Goal: Task Accomplishment & Management: Complete application form

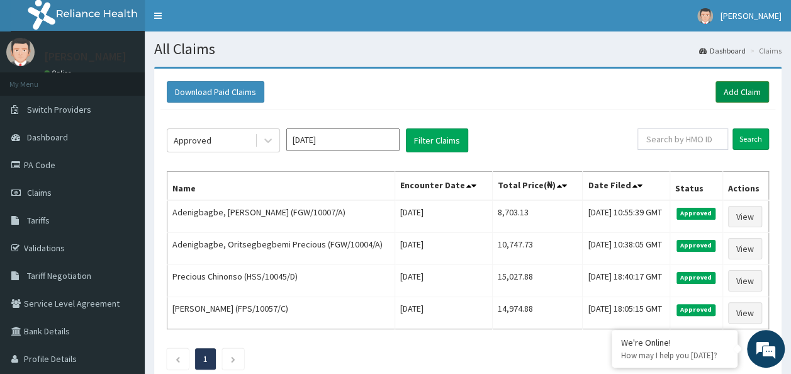
click at [731, 92] on link "Add Claim" at bounding box center [742, 91] width 53 height 21
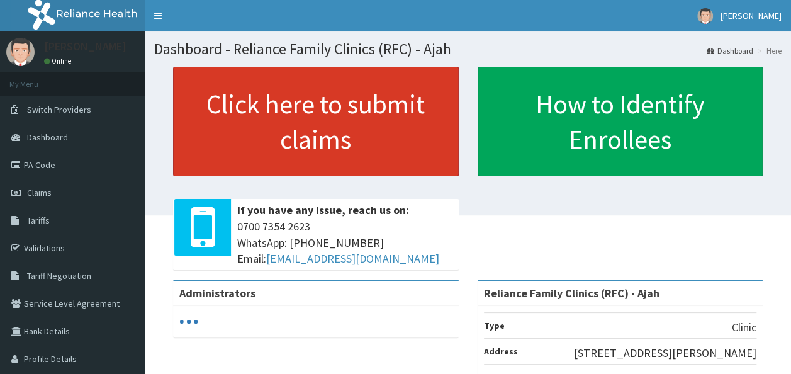
click at [283, 156] on link "Click here to submit claims" at bounding box center [316, 122] width 286 height 110
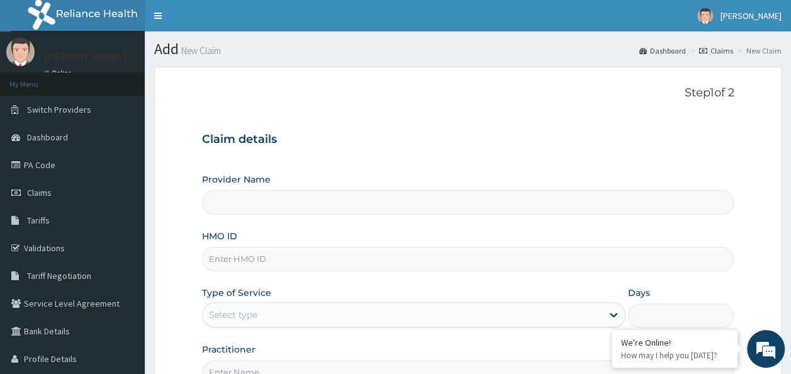
type input "Reliance Family Clinics (RFC) - Ajah"
click at [243, 259] on input "HMO ID" at bounding box center [468, 259] width 532 height 25
paste input "PUE/10039/A"
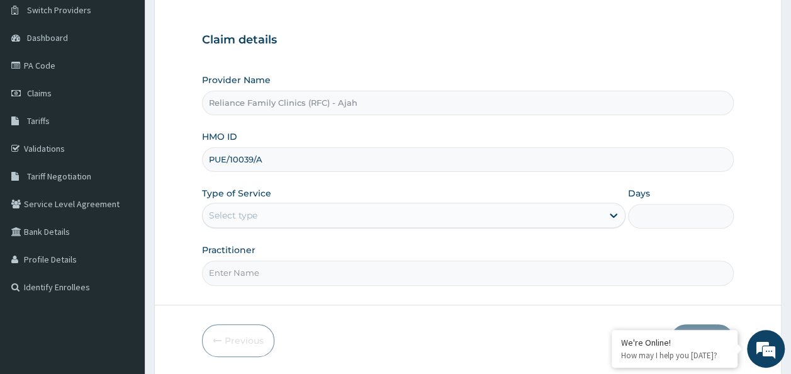
scroll to position [141, 0]
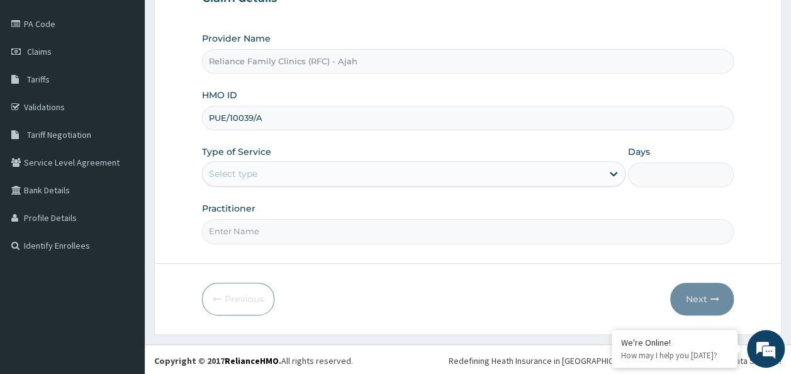
type input "PUE/10039/A"
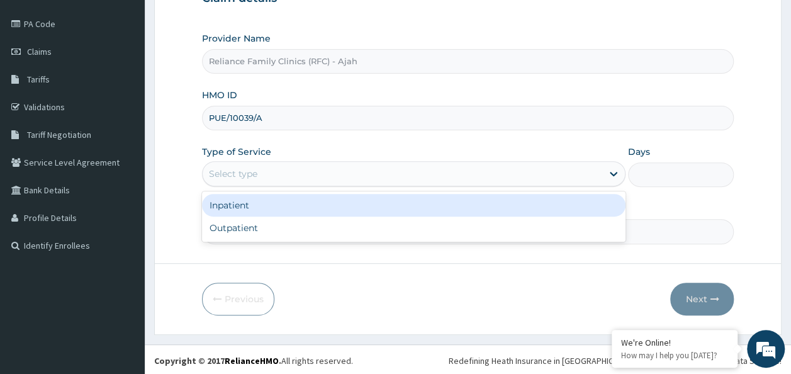
click at [355, 230] on div "Outpatient" at bounding box center [414, 228] width 424 height 23
type input "1"
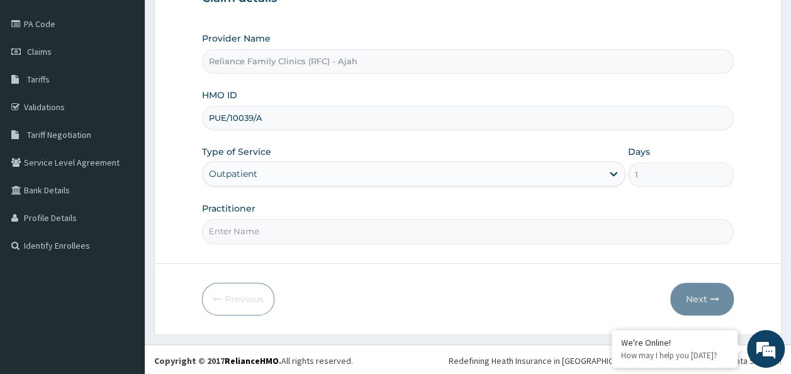
click at [327, 227] on input "Practitioner" at bounding box center [468, 231] width 532 height 25
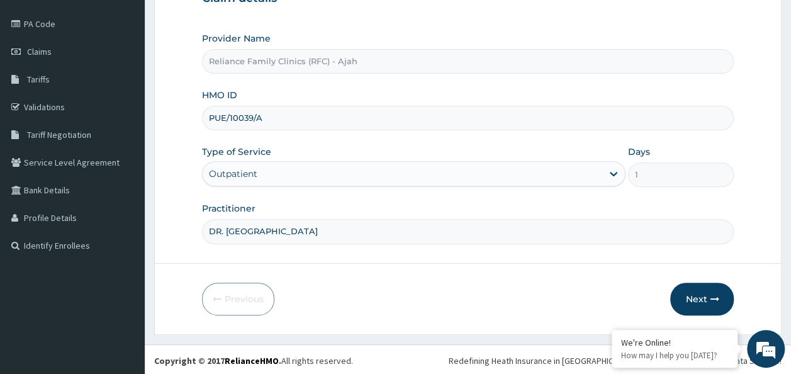
type input "DR. LOCUM"
click at [706, 306] on button "Next" at bounding box center [702, 299] width 64 height 33
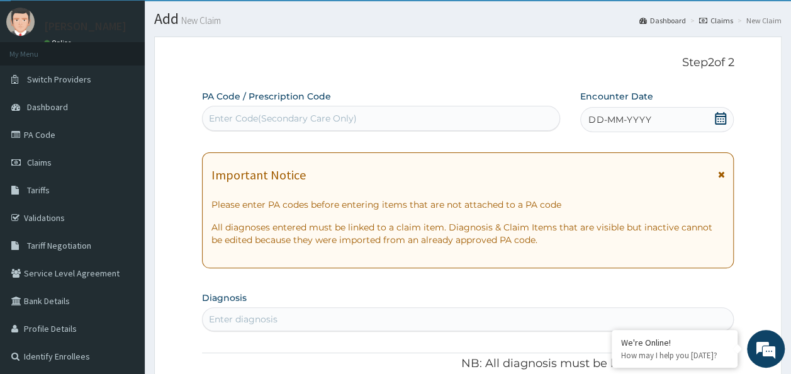
scroll to position [0, 0]
click at [646, 110] on div "DD-MM-YYYY" at bounding box center [657, 119] width 154 height 25
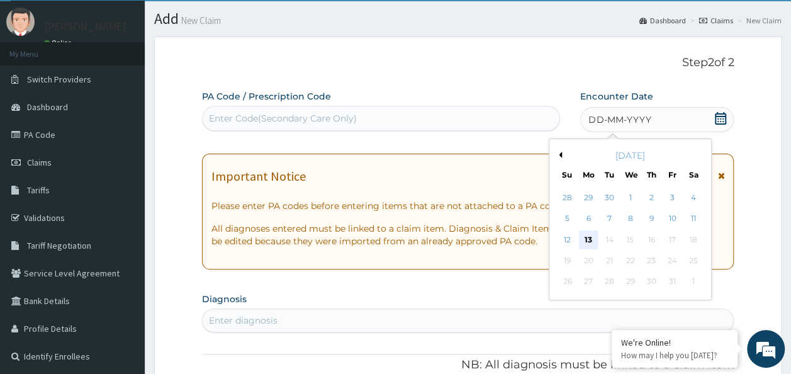
click at [588, 239] on div "13" at bounding box center [588, 239] width 19 height 19
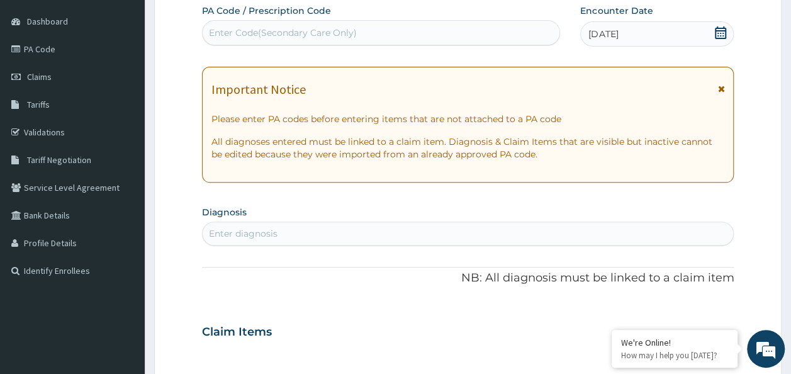
scroll to position [157, 0]
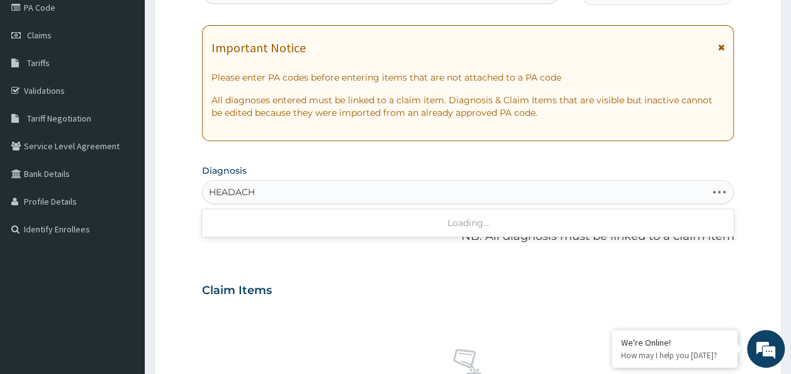
type input "HEADACHE"
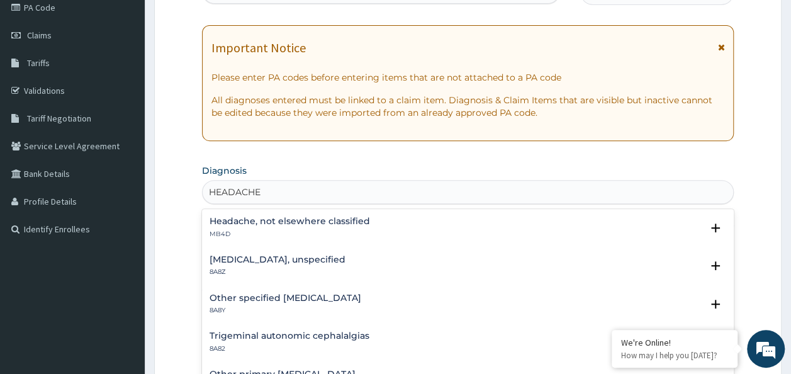
click at [303, 223] on h4 "Headache, not elsewhere classified" at bounding box center [290, 221] width 160 height 9
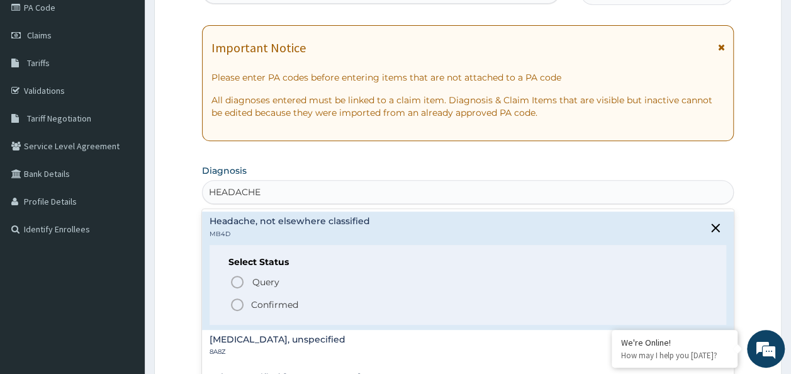
click at [271, 307] on p "Confirmed" at bounding box center [274, 304] width 47 height 13
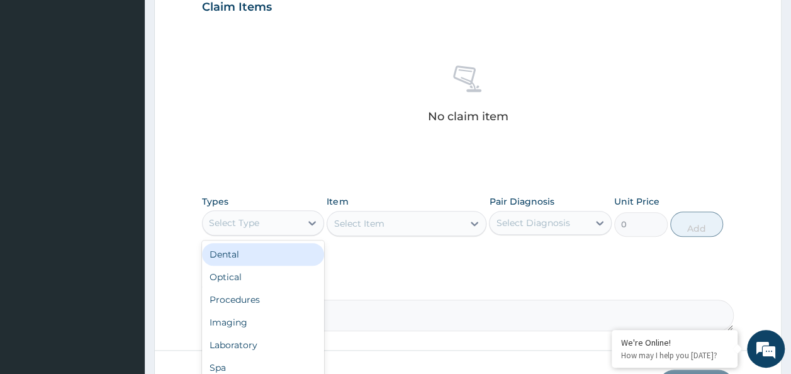
scroll to position [531, 0]
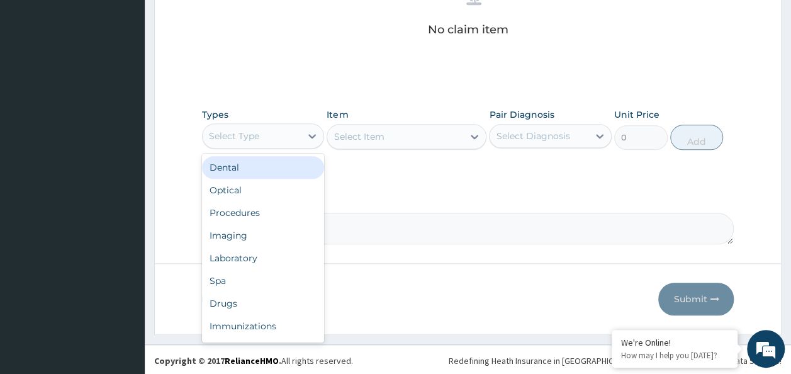
click at [237, 209] on div "Procedures" at bounding box center [263, 212] width 123 height 23
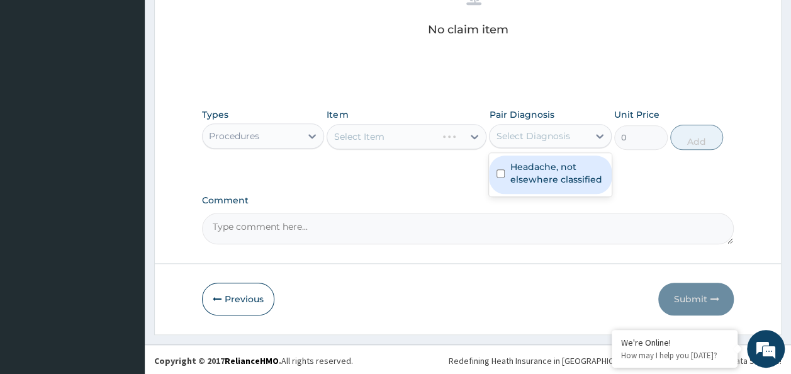
click at [498, 172] on input "checkbox" at bounding box center [501, 173] width 8 height 8
checkbox input "true"
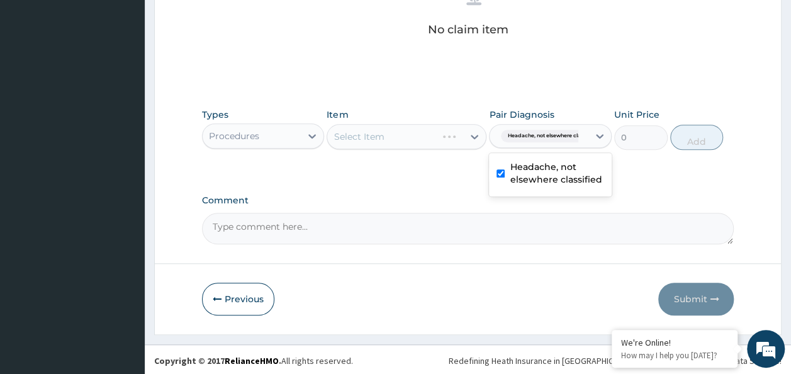
click at [429, 137] on div "Select Item" at bounding box center [407, 136] width 160 height 25
click at [379, 137] on div "Select Item" at bounding box center [407, 136] width 160 height 25
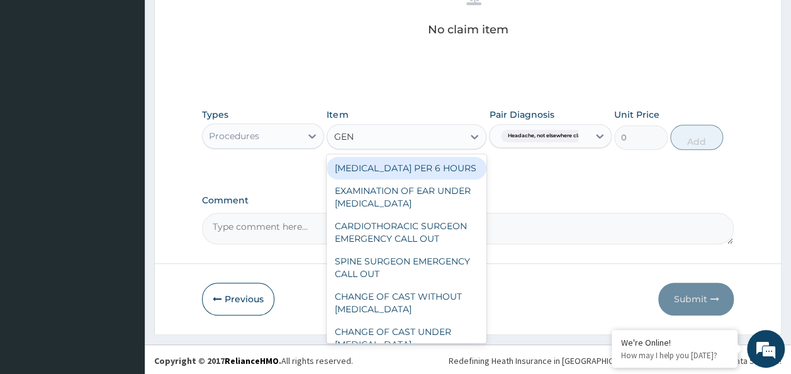
type input "GENE"
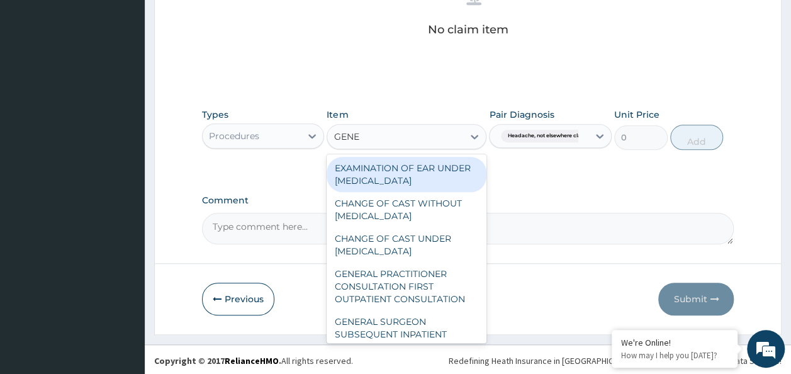
click at [417, 286] on div "GENERAL PRACTITIONER CONSULTATION FIRST OUTPATIENT CONSULTATION" at bounding box center [407, 286] width 160 height 48
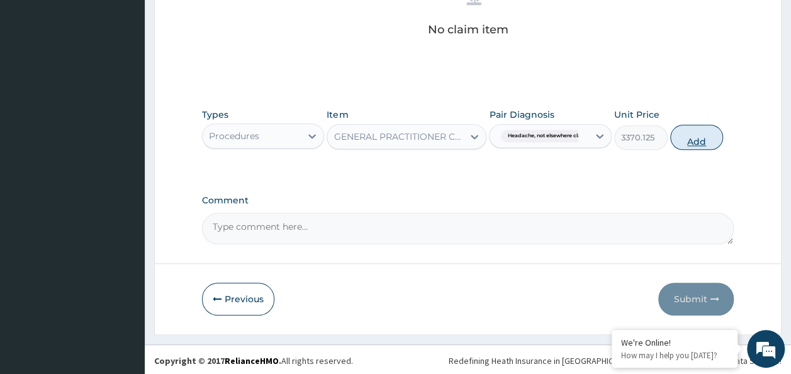
click at [702, 130] on button "Add" at bounding box center [696, 137] width 53 height 25
type input "0"
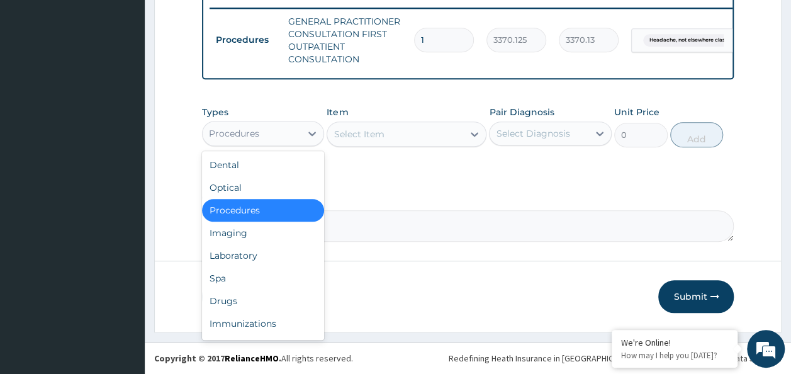
click at [249, 256] on div "Laboratory" at bounding box center [263, 255] width 123 height 23
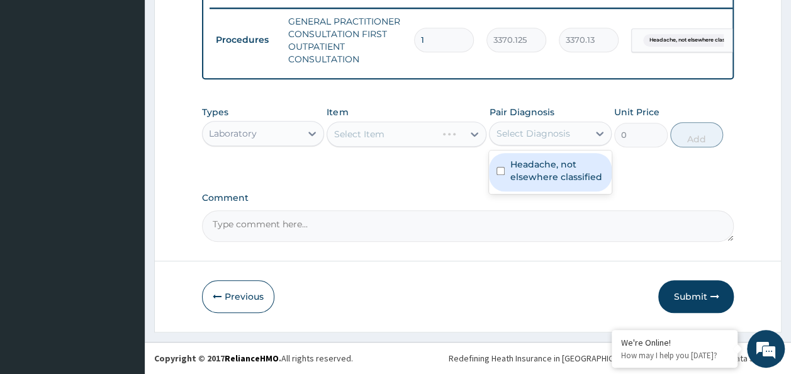
click at [501, 172] on input "checkbox" at bounding box center [501, 171] width 8 height 8
checkbox input "true"
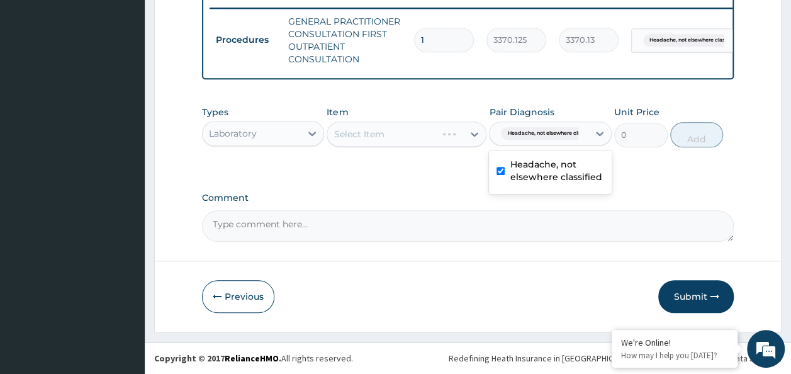
click at [391, 136] on div "Select Item" at bounding box center [407, 133] width 160 height 25
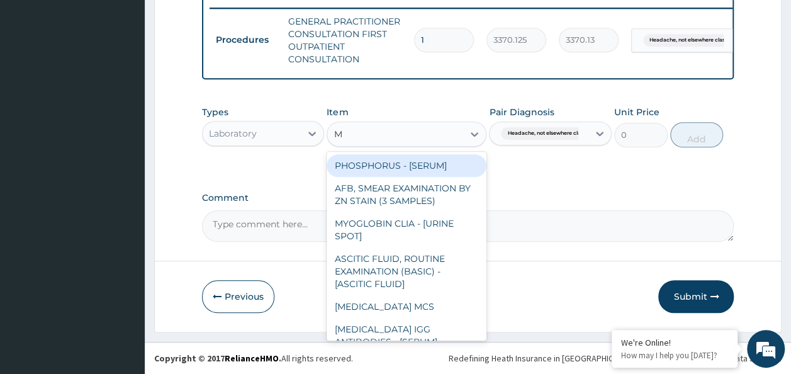
type input "MA"
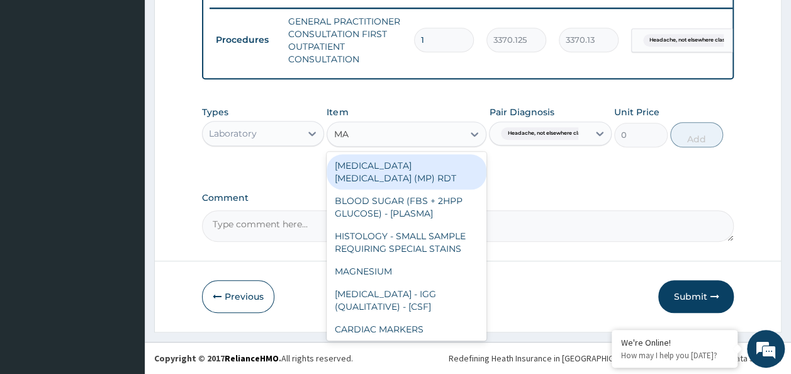
click at [437, 166] on div "MALARIA PARASITE (MP) RDT" at bounding box center [407, 171] width 160 height 35
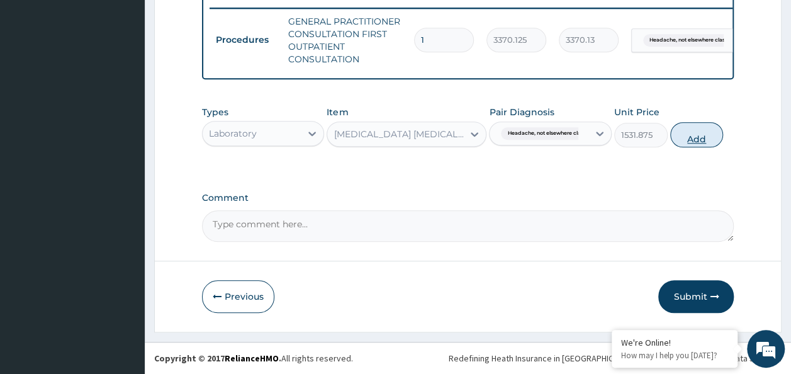
click at [706, 140] on button "Add" at bounding box center [696, 134] width 53 height 25
type input "0"
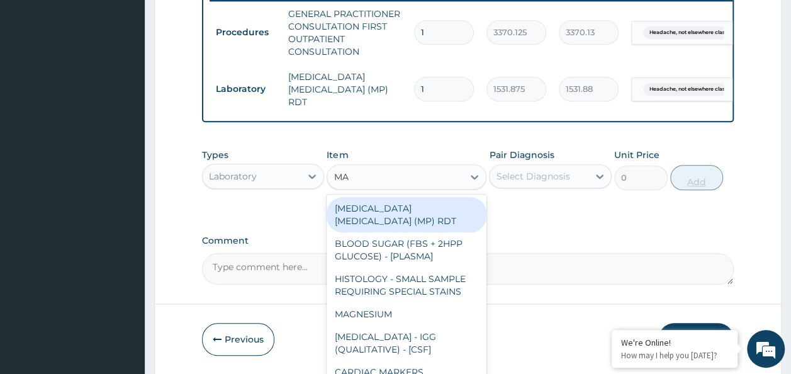
type input "MALA"
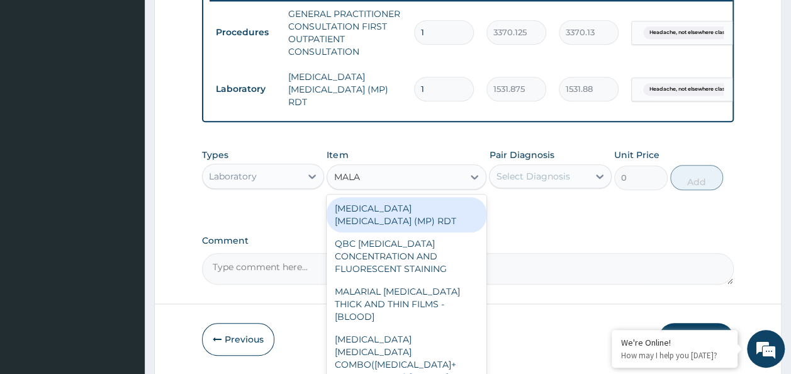
click at [422, 293] on div "MALARIAL PARASITE THICK AND THIN FILMS - [BLOOD]" at bounding box center [407, 304] width 160 height 48
type input "1531.875"
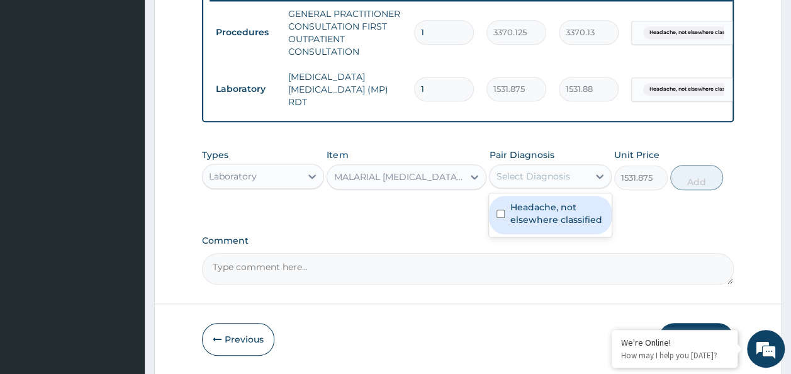
click at [500, 215] on input "checkbox" at bounding box center [501, 214] width 8 height 8
checkbox input "true"
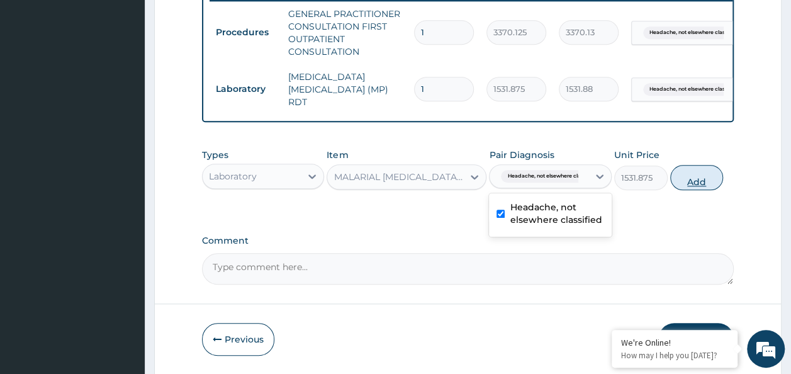
click at [714, 181] on button "Add" at bounding box center [696, 177] width 53 height 25
type input "0"
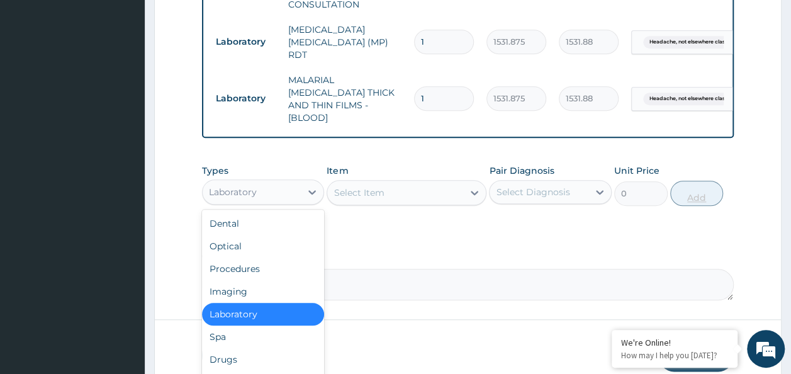
scroll to position [595, 0]
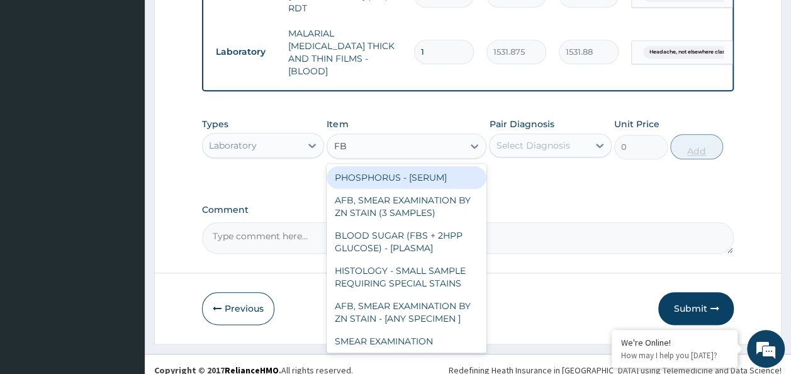
type input "FBC"
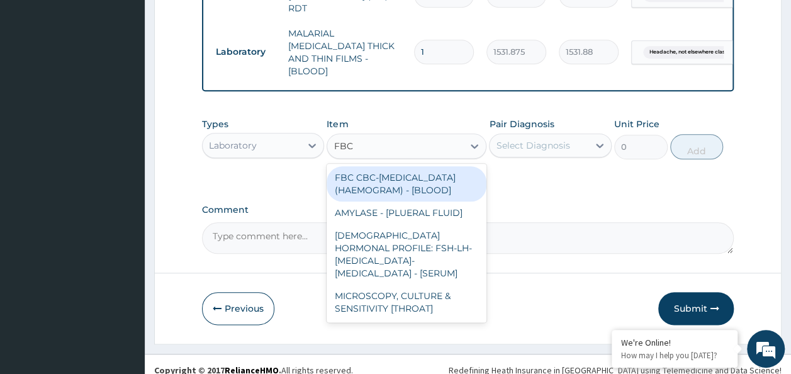
click at [432, 179] on div "FBC CBC-COMPLETE BLOOD COUNT (HAEMOGRAM) - [BLOOD]" at bounding box center [407, 183] width 160 height 35
type input "4085"
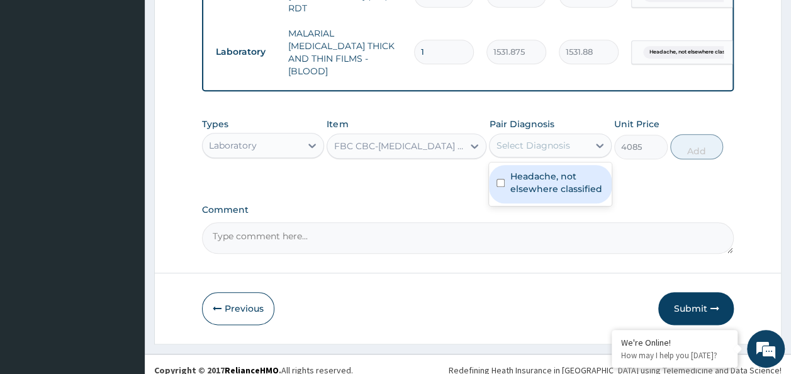
click at [501, 179] on input "checkbox" at bounding box center [501, 183] width 8 height 8
checkbox input "true"
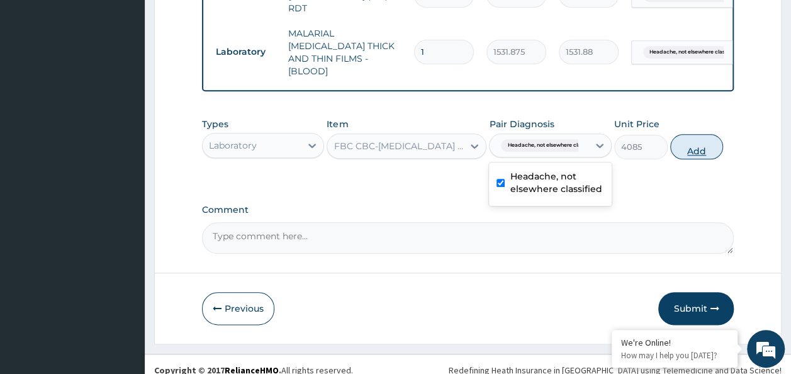
click at [707, 135] on button "Add" at bounding box center [696, 146] width 53 height 25
type input "0"
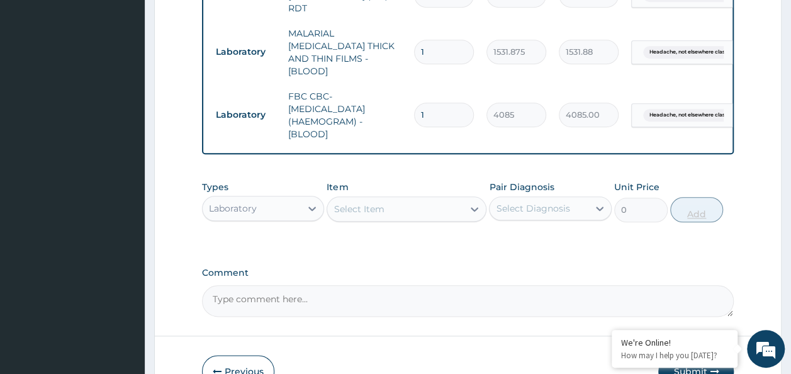
scroll to position [658, 0]
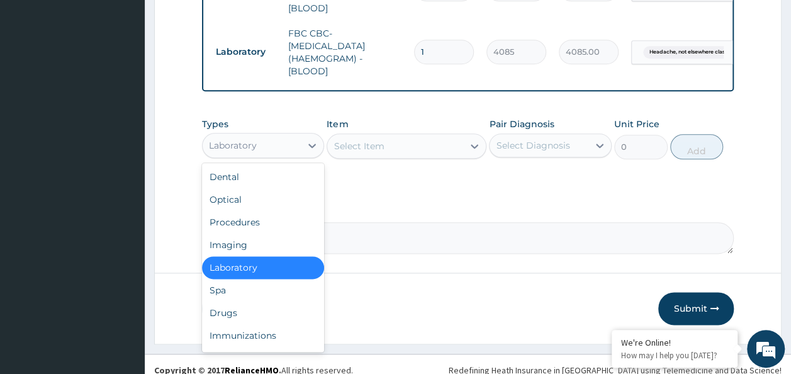
click at [240, 301] on div "Drugs" at bounding box center [263, 312] width 123 height 23
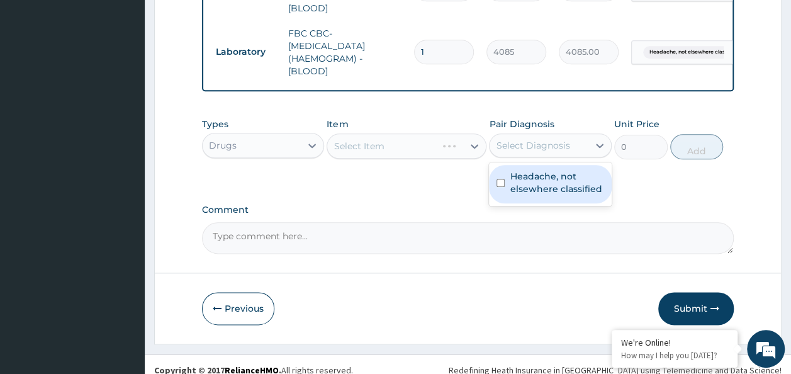
click at [502, 179] on input "checkbox" at bounding box center [501, 183] width 8 height 8
checkbox input "true"
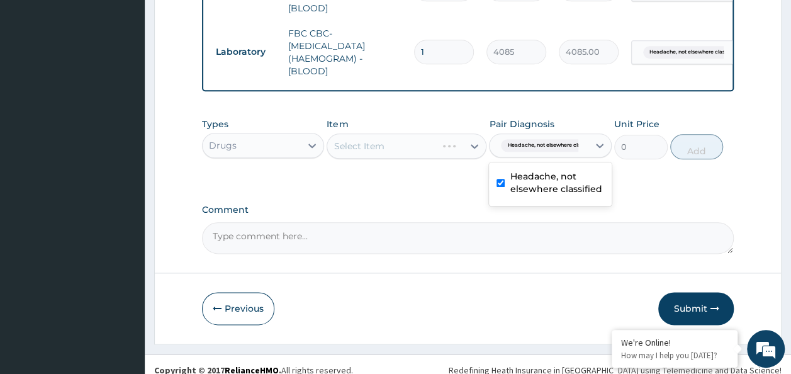
click at [410, 140] on div "Select Item" at bounding box center [407, 145] width 160 height 25
click at [385, 141] on div "Select Item" at bounding box center [407, 145] width 160 height 25
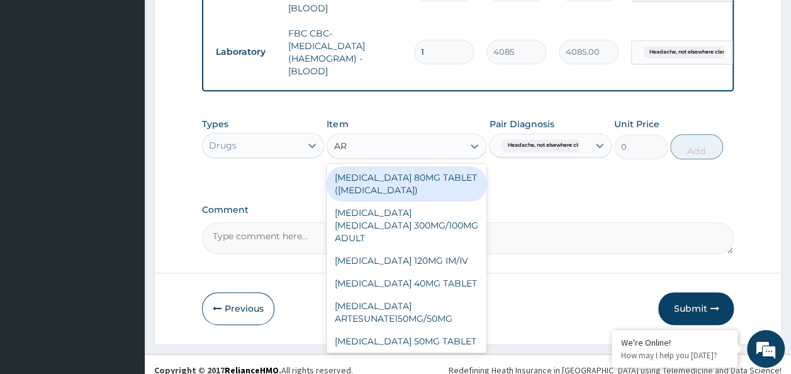
type input "ART"
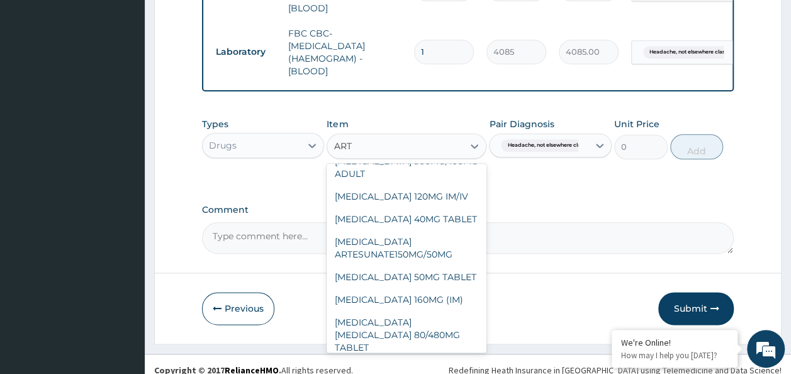
scroll to position [66, 0]
click at [427, 310] on div "ARTEMETHER LUMEFANTRINE 80/480MG TABLET" at bounding box center [407, 333] width 160 height 48
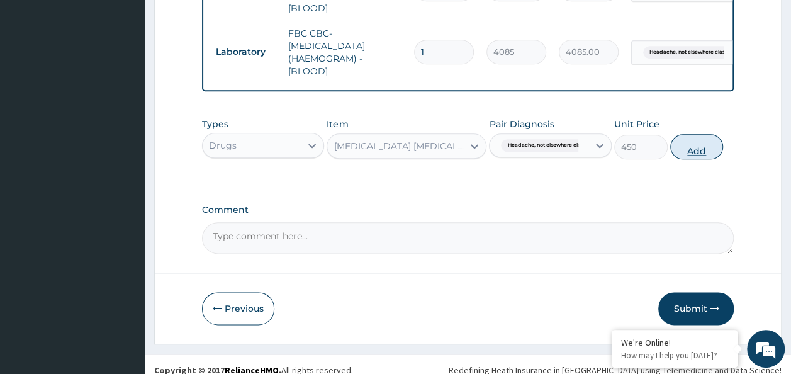
click at [701, 142] on button "Add" at bounding box center [696, 146] width 53 height 25
type input "0"
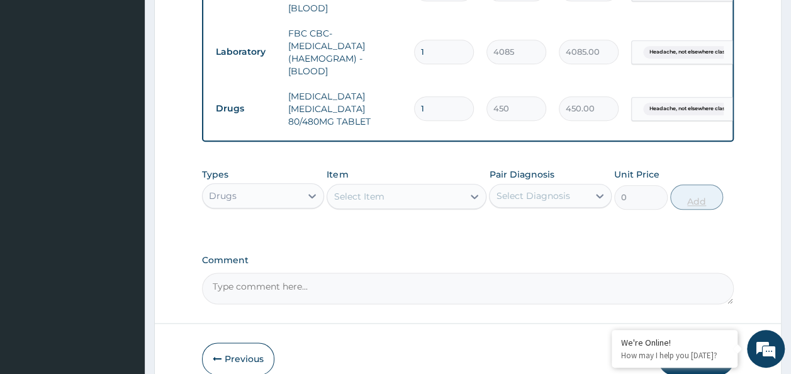
type input "0.00"
type input "6"
type input "2700.00"
type input "6"
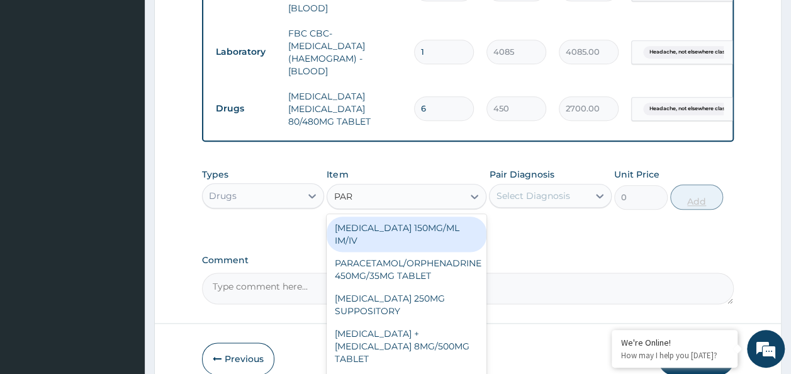
type input "PARA"
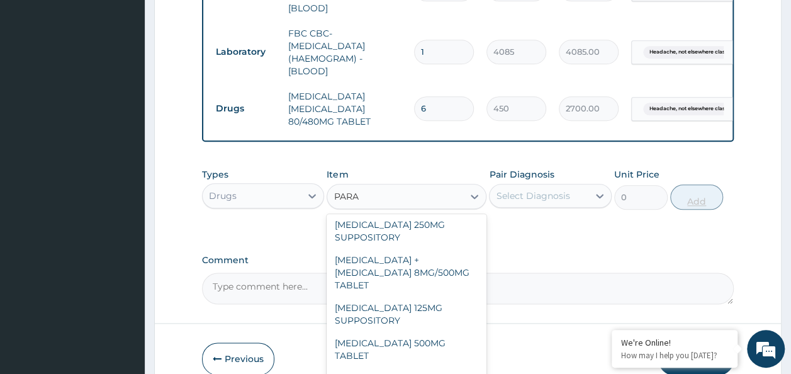
scroll to position [143, 0]
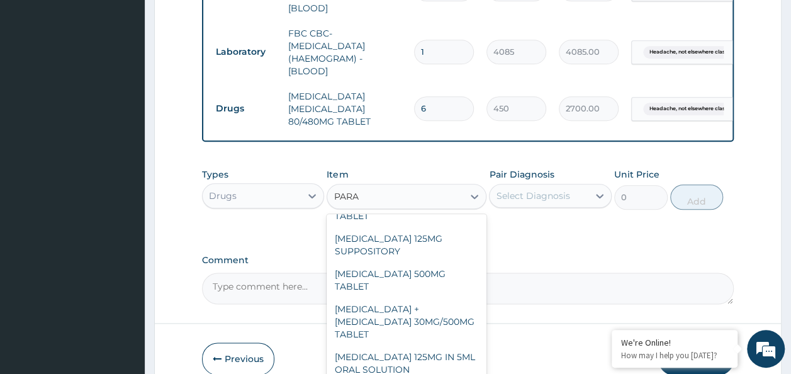
click at [422, 262] on div "PARACETAMOL 500MG TABLET" at bounding box center [407, 279] width 160 height 35
type input "30"
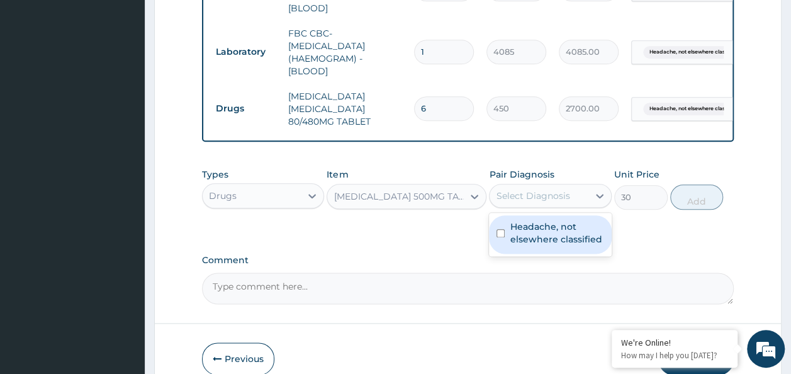
click at [505, 229] on input "checkbox" at bounding box center [501, 233] width 8 height 8
checkbox input "true"
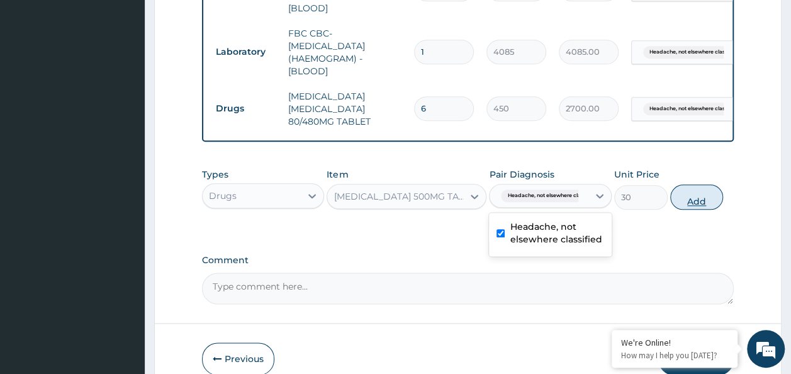
click at [699, 186] on button "Add" at bounding box center [696, 196] width 53 height 25
type input "0"
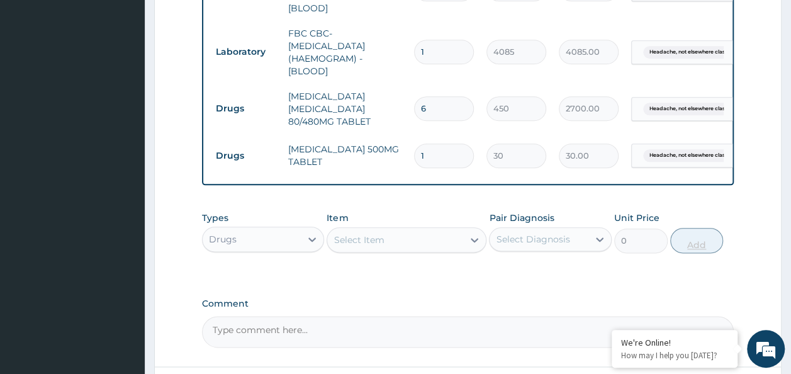
type input "0.00"
type input "3"
type input "90.00"
type input "30"
type input "900.00"
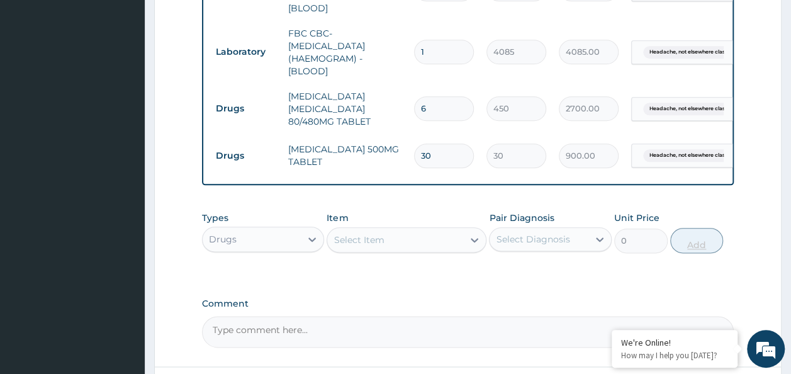
type input "30"
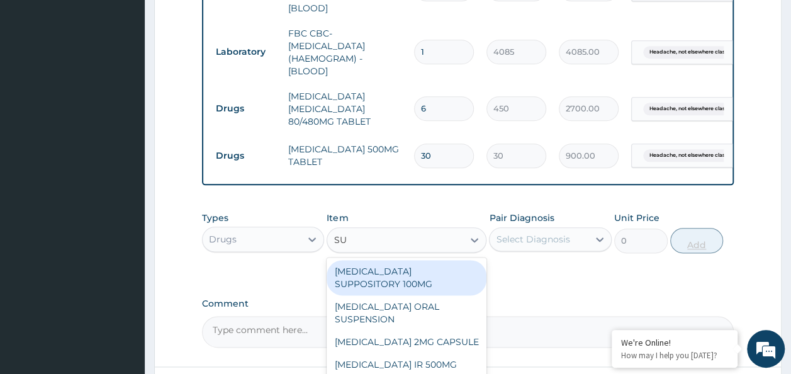
type input "SUM"
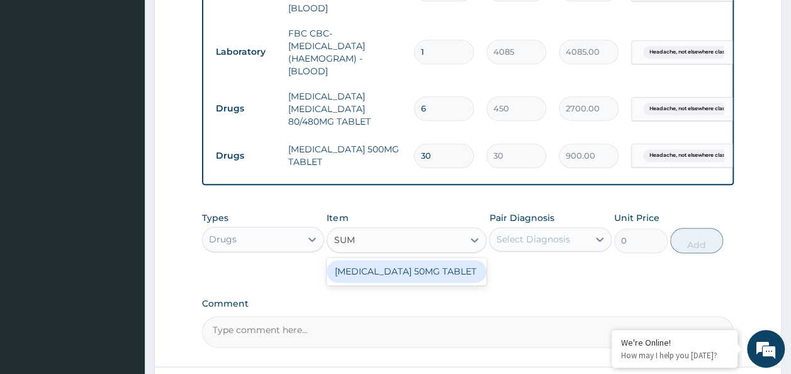
click at [443, 264] on div "SUMATRIPTAN 50MG TABLET" at bounding box center [407, 271] width 160 height 23
type input "1020"
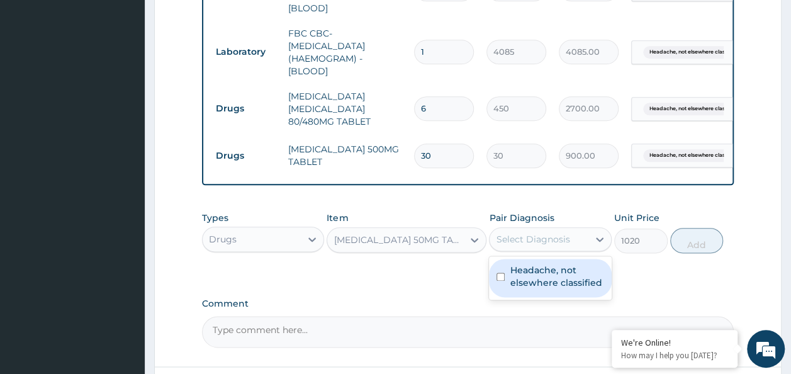
click at [500, 273] on input "checkbox" at bounding box center [501, 277] width 8 height 8
checkbox input "true"
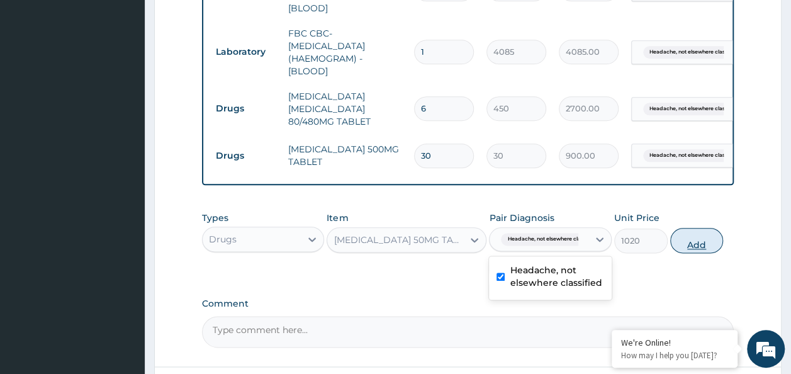
click at [692, 228] on button "Add" at bounding box center [696, 240] width 53 height 25
type input "0"
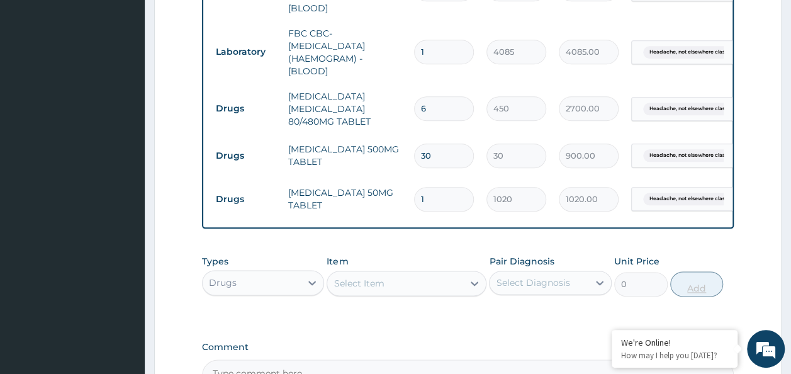
type input "0.00"
type input "3"
type input "3060.00"
type input "3"
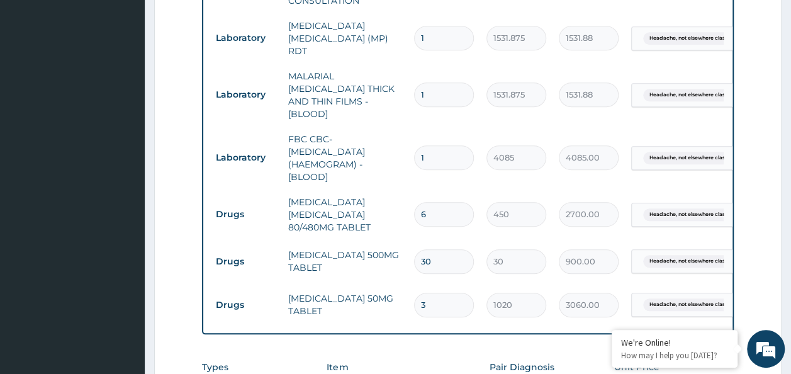
scroll to position [544, 0]
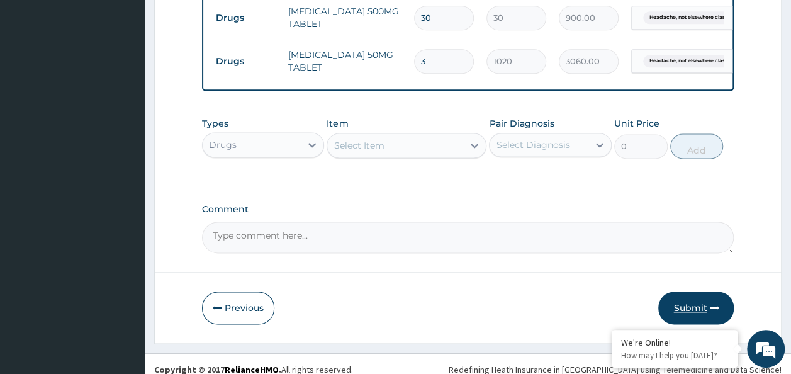
click at [702, 298] on button "Submit" at bounding box center [696, 307] width 76 height 33
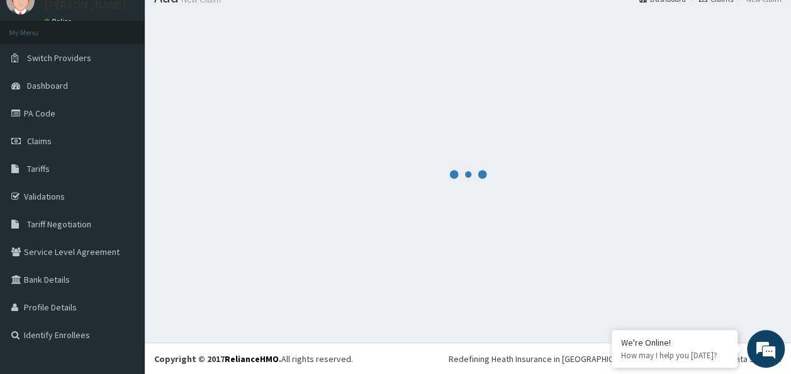
scroll to position [796, 0]
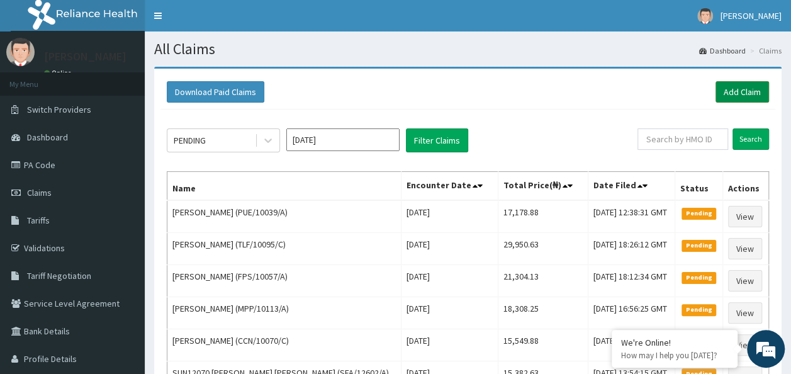
click at [748, 87] on link "Add Claim" at bounding box center [742, 91] width 53 height 21
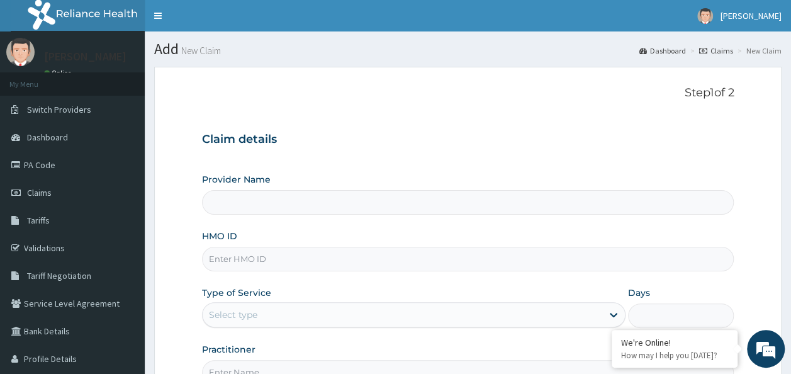
click at [268, 256] on input "HMO ID" at bounding box center [468, 259] width 532 height 25
paste input "DPK/10051/A"
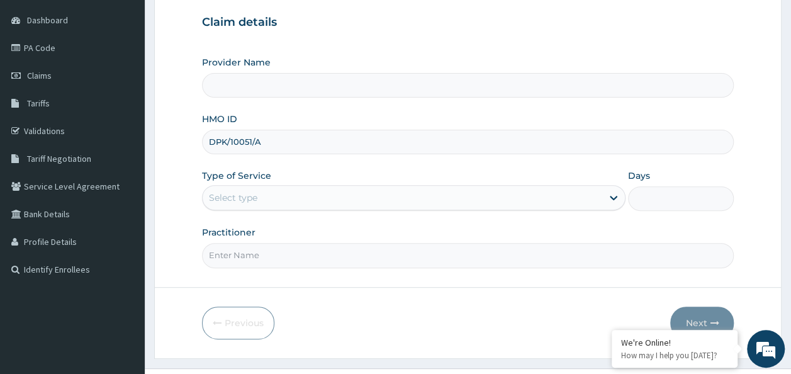
scroll to position [133, 0]
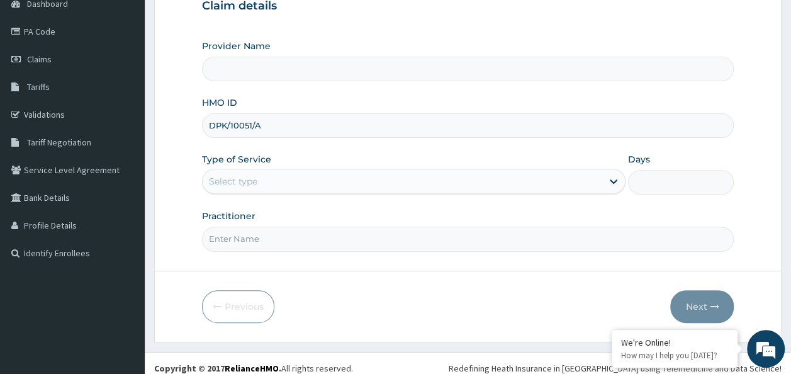
type input "DPK/10051/A"
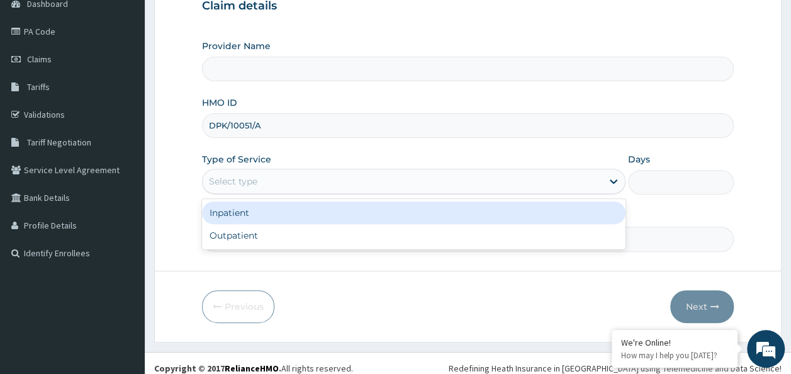
click at [355, 237] on div "Outpatient" at bounding box center [414, 235] width 424 height 23
type input "1"
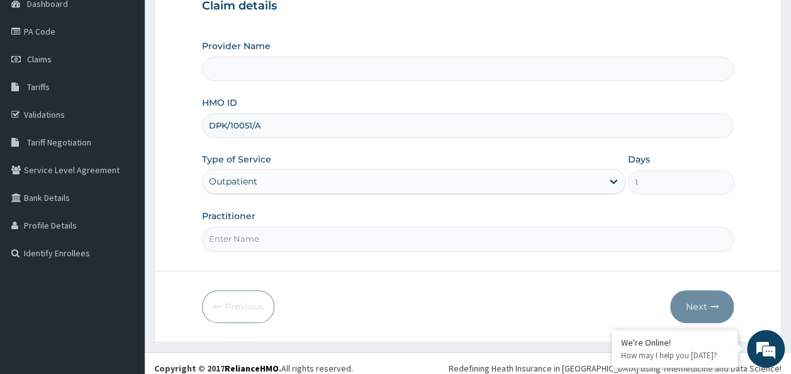
click at [342, 233] on input "Practitioner" at bounding box center [468, 239] width 532 height 25
type input "Reliance Family Clinics (RFC) - Ajah"
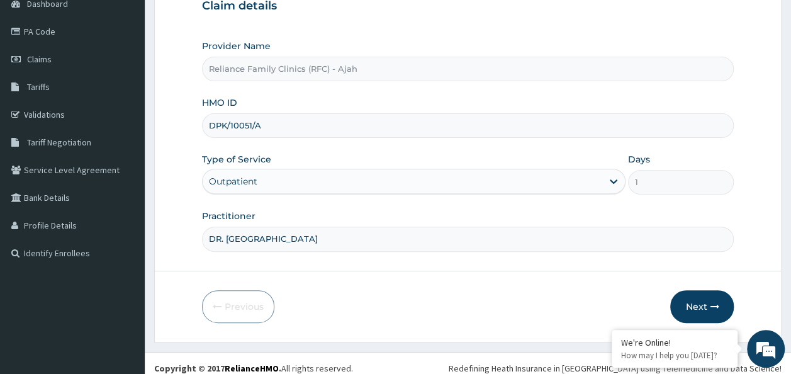
type input "DR. LOCUM"
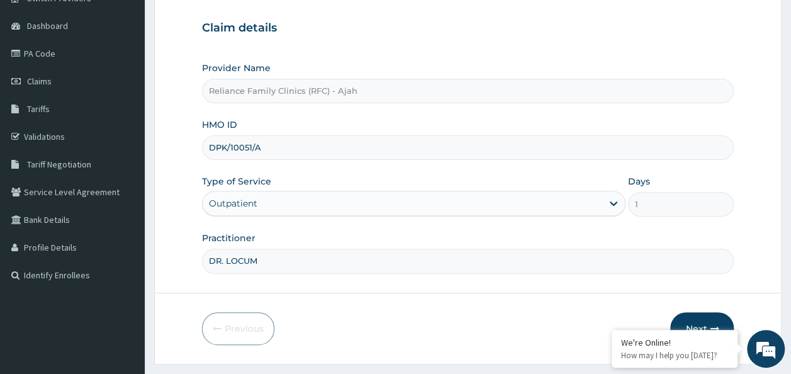
scroll to position [141, 0]
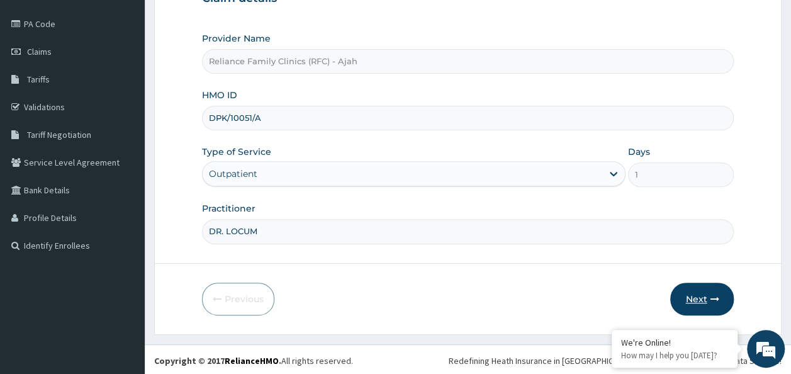
click at [714, 290] on button "Next" at bounding box center [702, 299] width 64 height 33
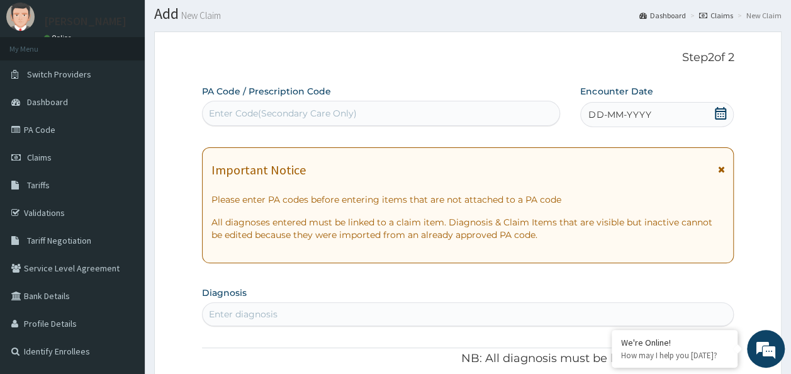
scroll to position [33, 0]
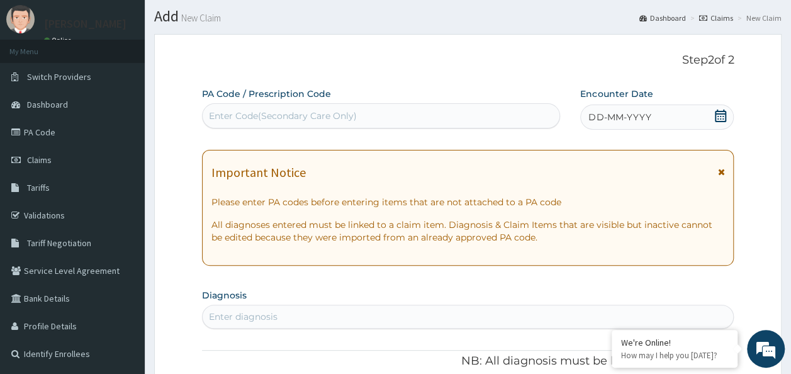
click at [655, 115] on div "DD-MM-YYYY" at bounding box center [657, 116] width 154 height 25
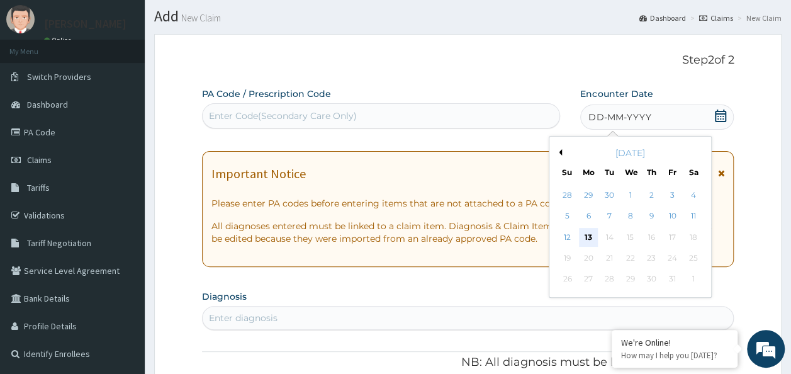
click at [588, 235] on div "13" at bounding box center [588, 237] width 19 height 19
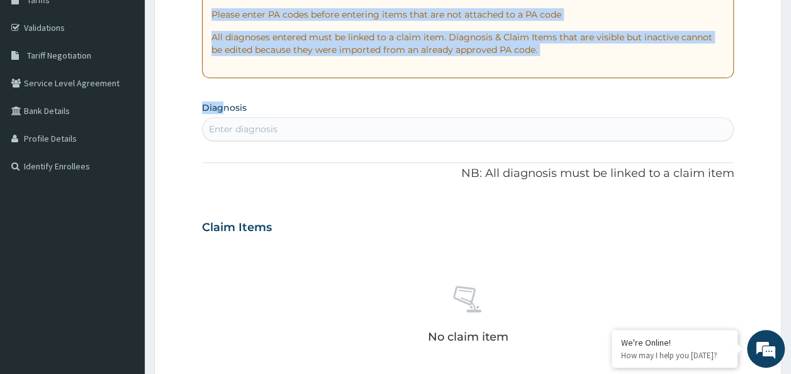
scroll to position [215, 0]
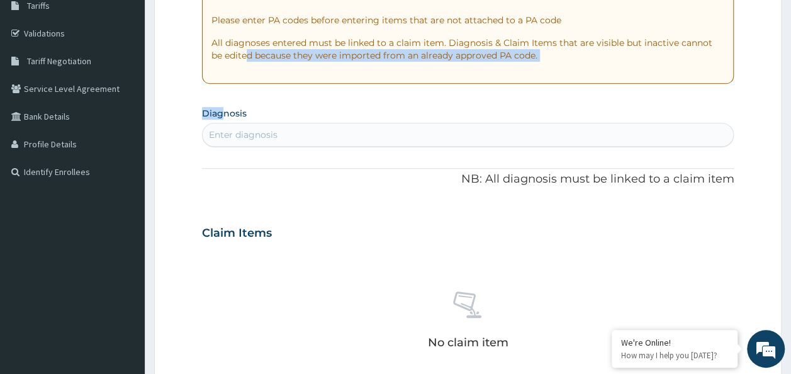
drag, startPoint x: 225, startPoint y: 51, endPoint x: 230, endPoint y: 76, distance: 25.8
click at [230, 76] on div "PA Code / Prescription Code Enter Code(Secondary Care Only) Encounter Date 13-1…" at bounding box center [468, 231] width 532 height 651
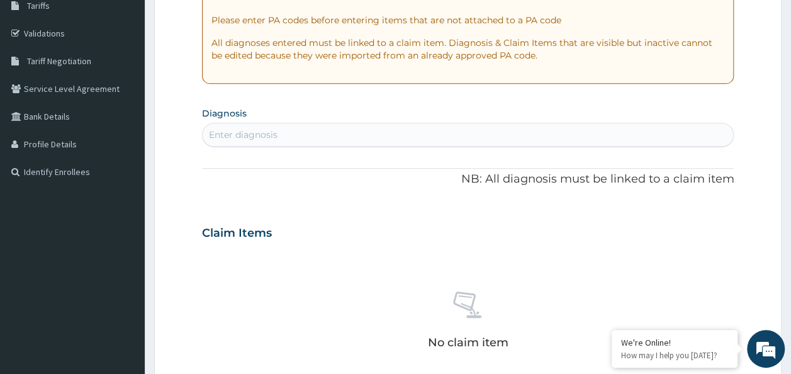
click at [341, 206] on div "PA Code / Prescription Code Enter Code(Secondary Care Only) Encounter Date 13-1…" at bounding box center [468, 231] width 532 height 651
